Goal: Find specific page/section: Find specific page/section

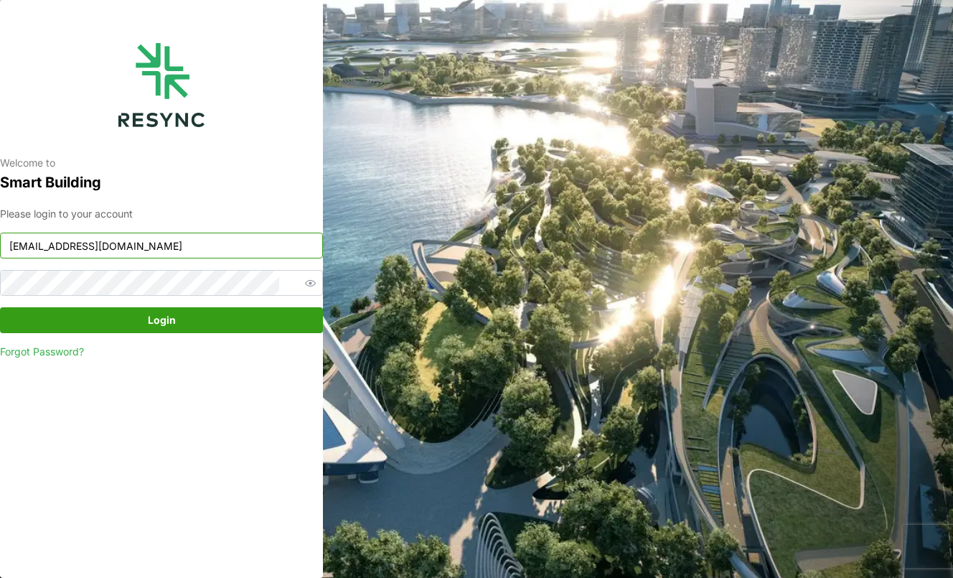
click at [245, 250] on input "continental_display@resynctech.com" at bounding box center [161, 245] width 323 height 26
paste input "mandai_internal"
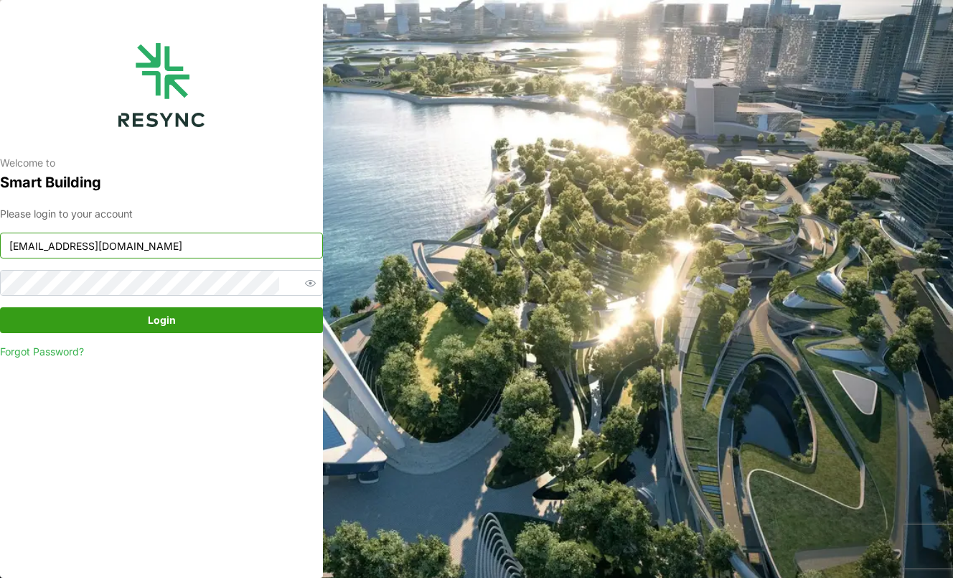
type input "mandai_internal@resynctech.com"
click at [78, 316] on span "Login" at bounding box center [162, 320] width 296 height 24
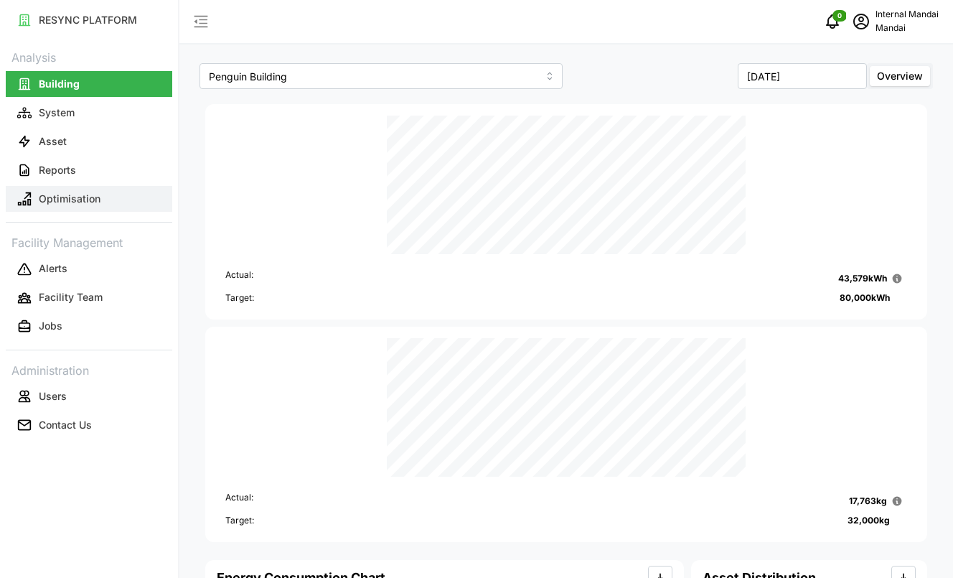
click at [84, 195] on p "Optimisation" at bounding box center [70, 199] width 62 height 14
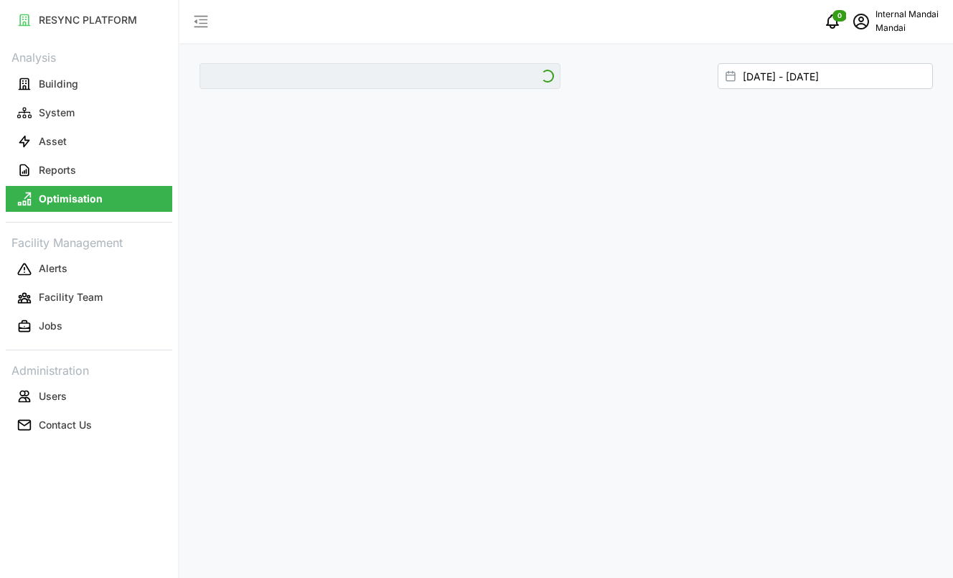
type input "Penguin Building"
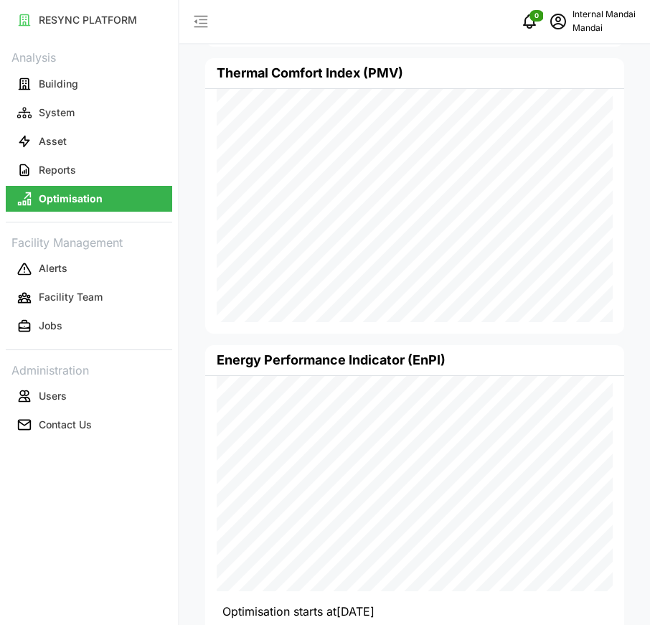
scroll to position [398, 0]
